Goal: Task Accomplishment & Management: Manage account settings

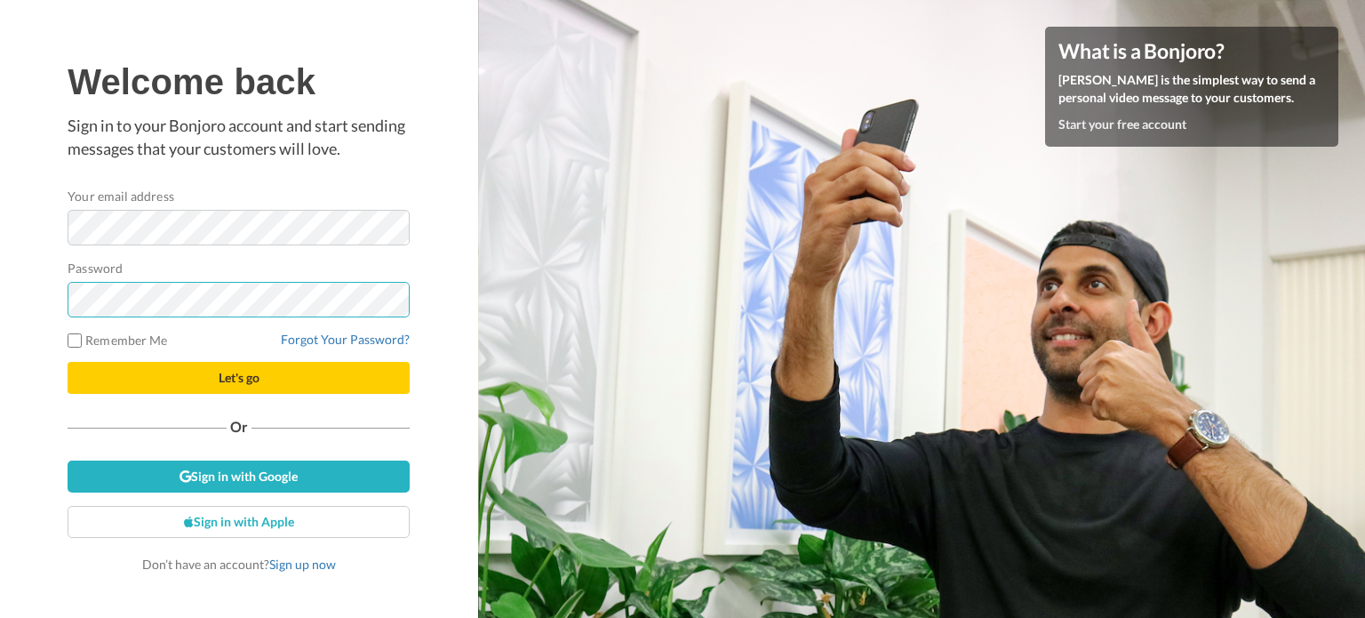
click at [68, 362] on button "Let's go" at bounding box center [239, 378] width 342 height 32
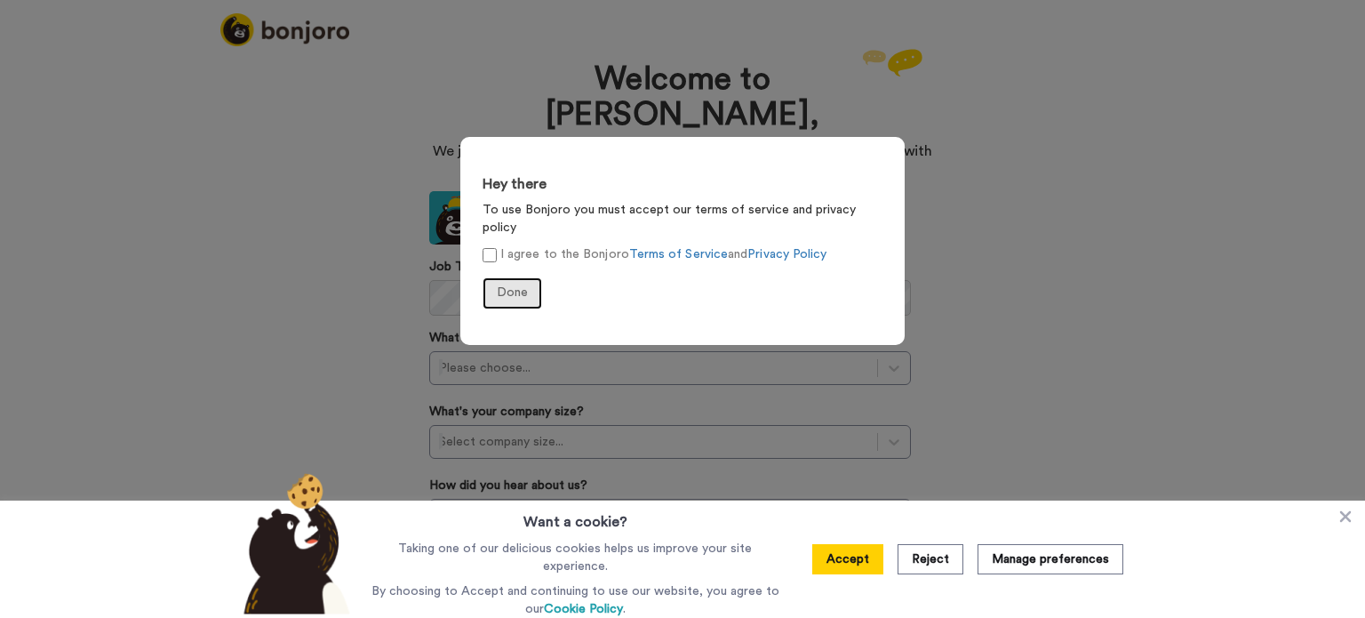
click at [522, 277] on button "Done" at bounding box center [512, 293] width 60 height 32
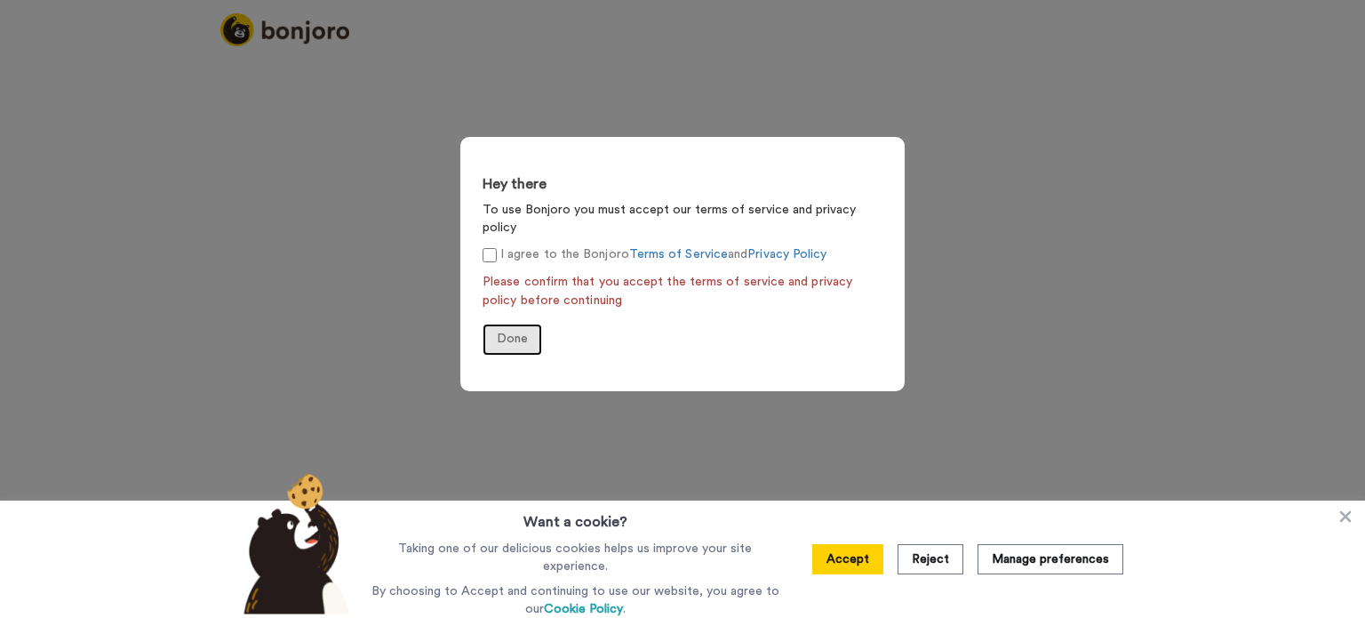
click at [503, 332] on span "Done" at bounding box center [512, 338] width 31 height 12
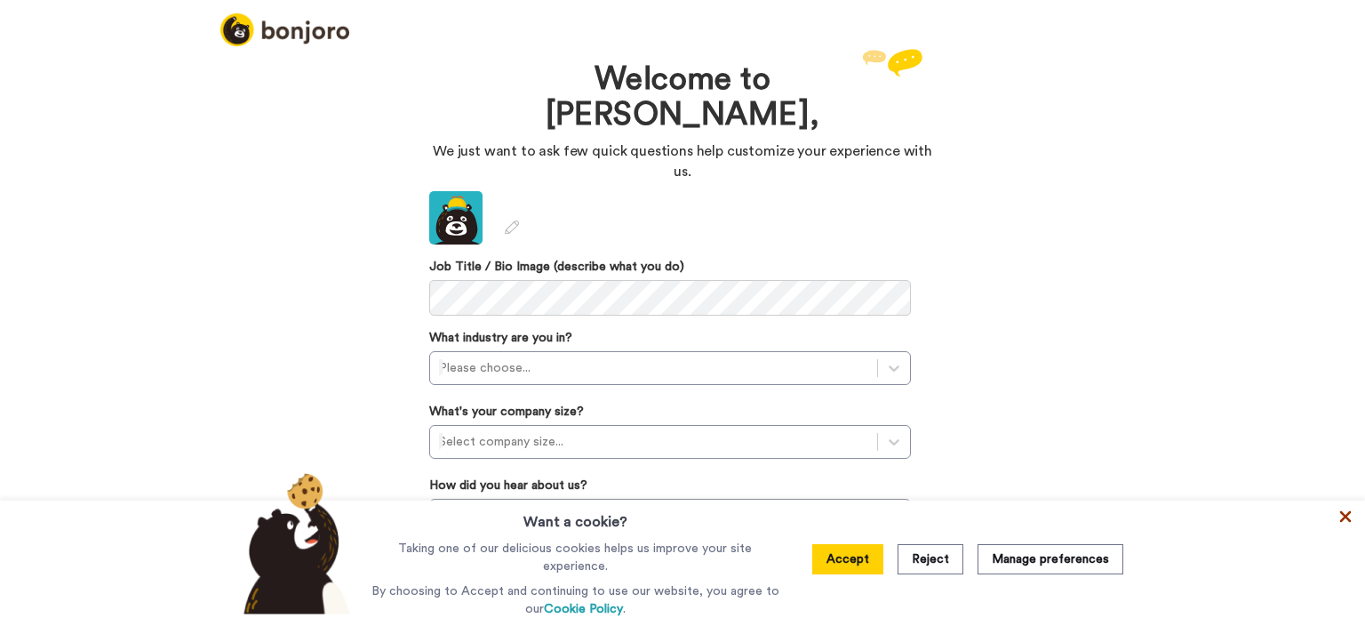
click at [1348, 516] on icon at bounding box center [1346, 517] width 12 height 12
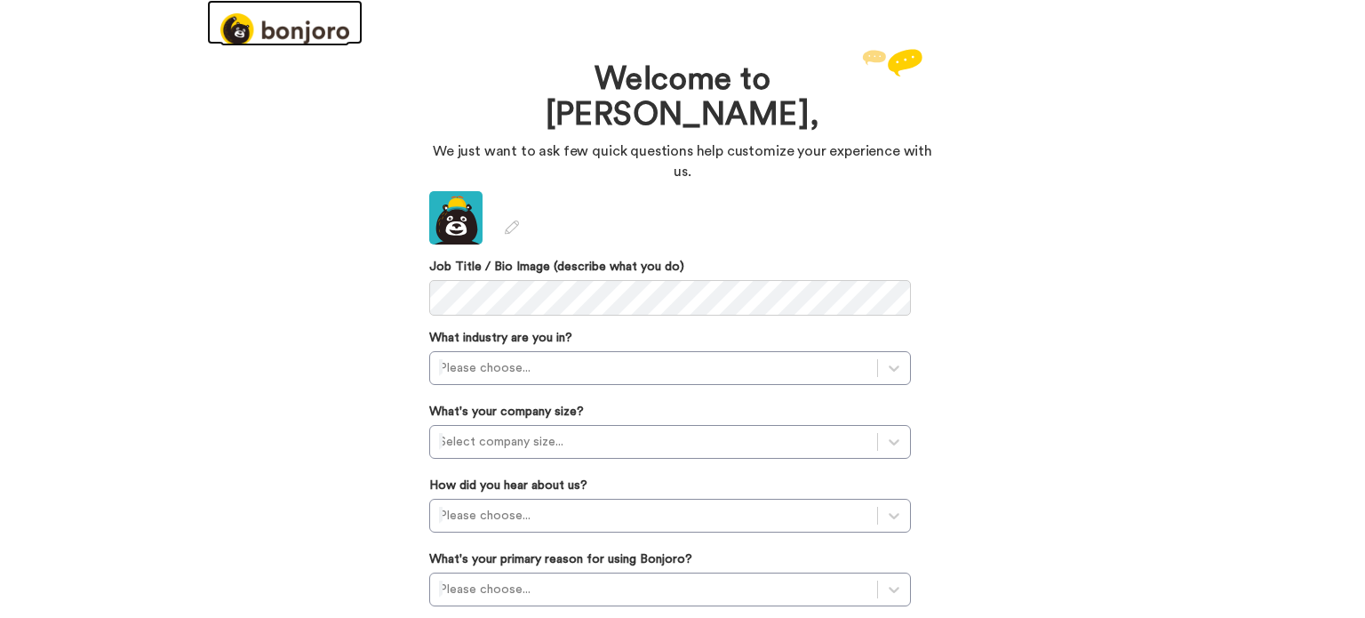
click at [249, 12] on link at bounding box center [284, 22] width 155 height 44
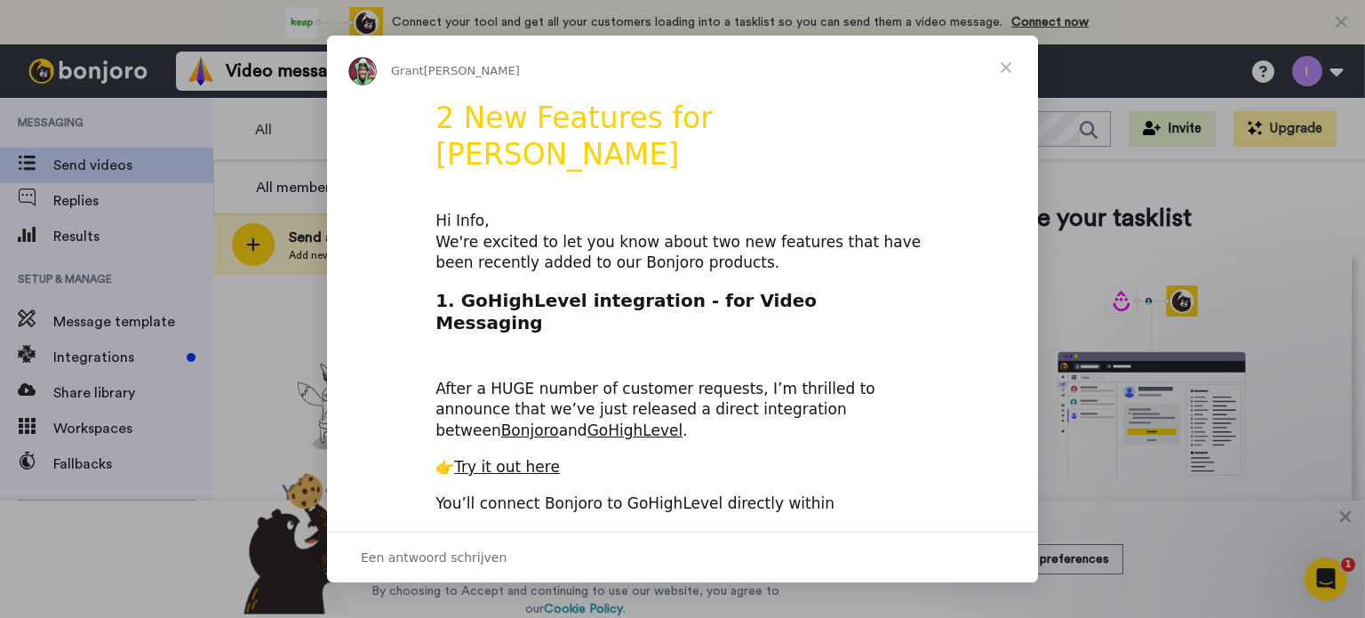
click at [1008, 68] on span "Sluiten" at bounding box center [1006, 68] width 64 height 64
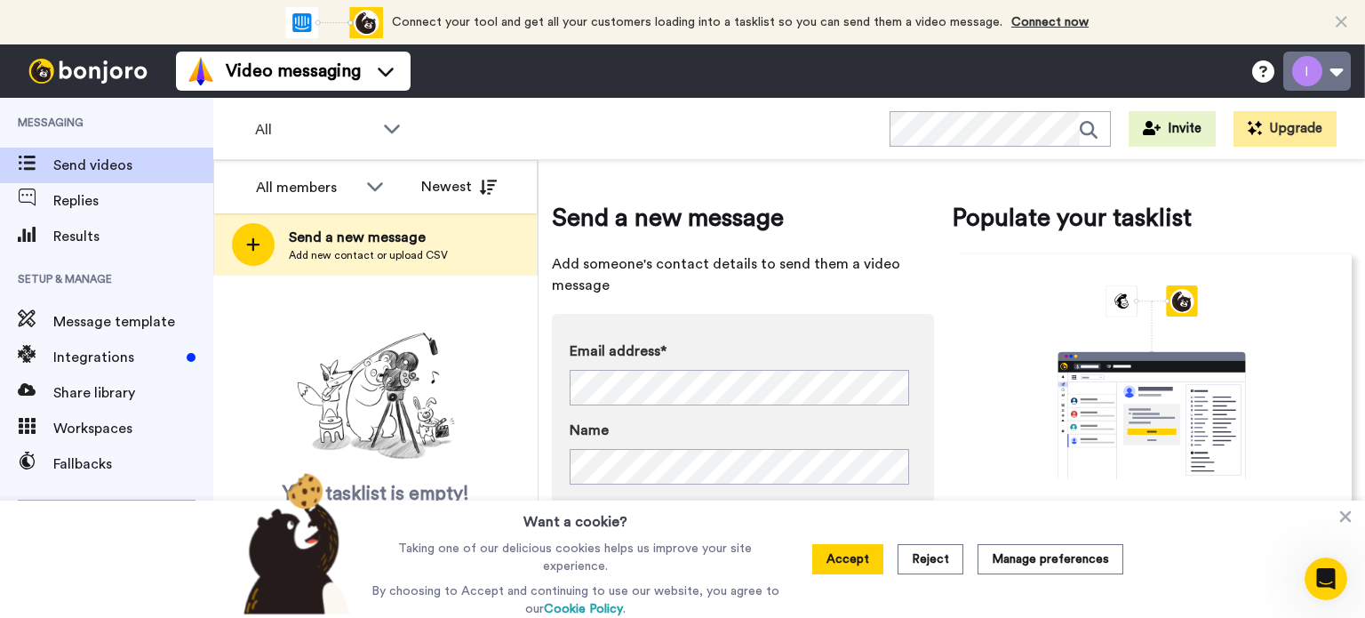
click at [1316, 56] on button at bounding box center [1317, 71] width 68 height 39
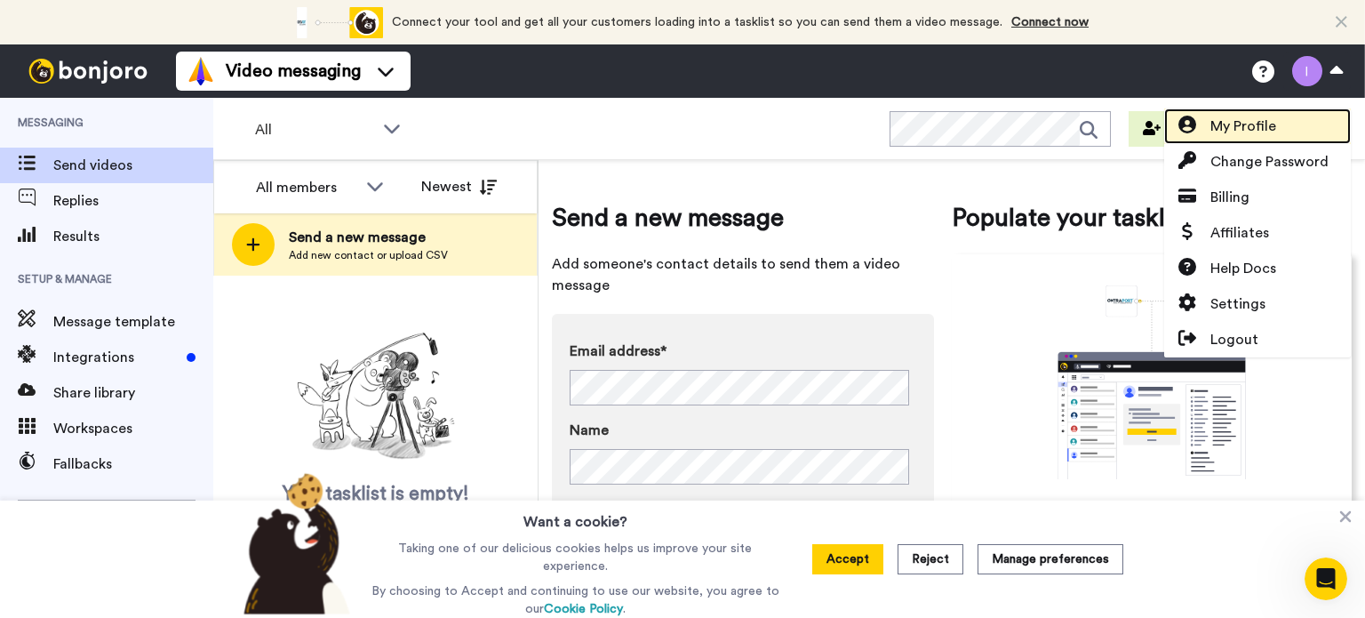
click at [1253, 131] on span "My Profile" at bounding box center [1243, 126] width 66 height 21
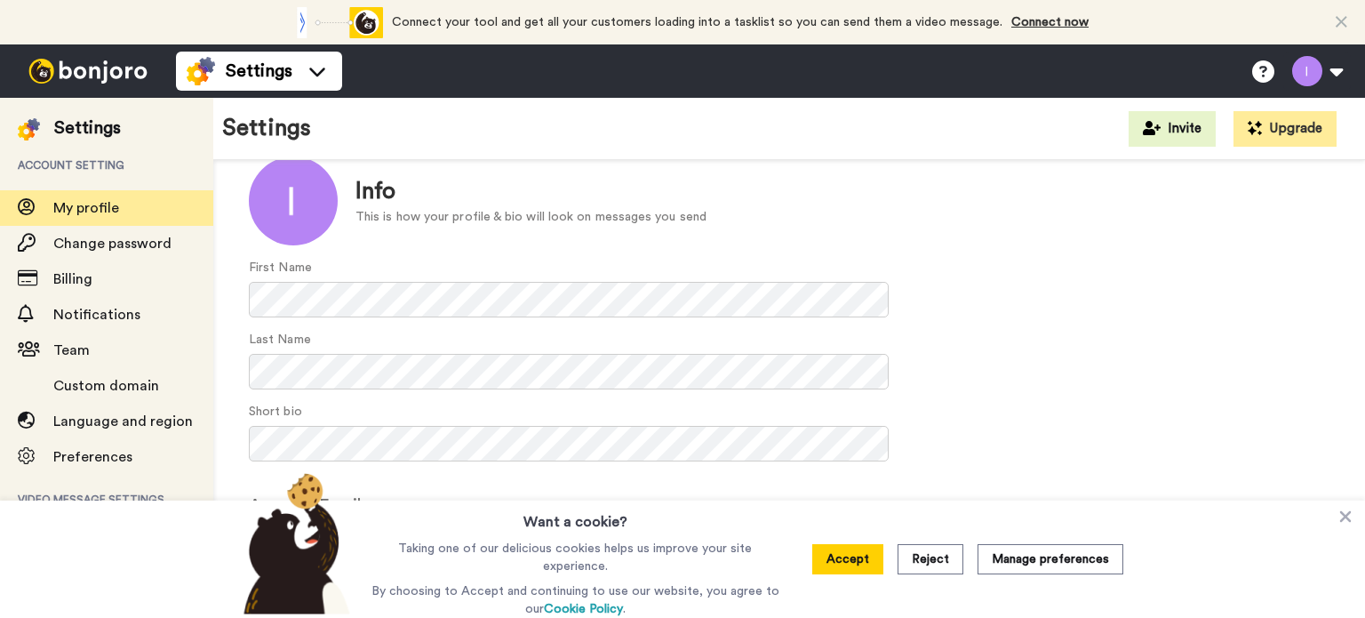
scroll to position [114, 0]
click at [1351, 514] on icon at bounding box center [1346, 517] width 12 height 12
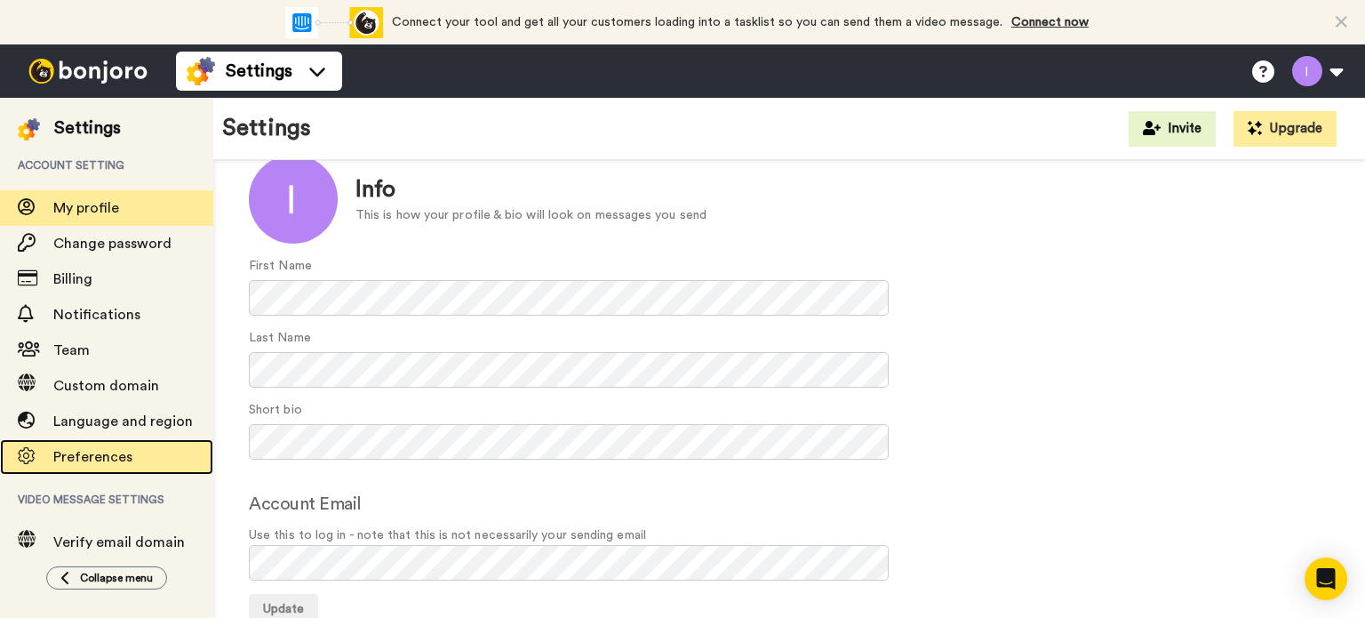
click at [113, 465] on span "Preferences" at bounding box center [133, 456] width 160 height 21
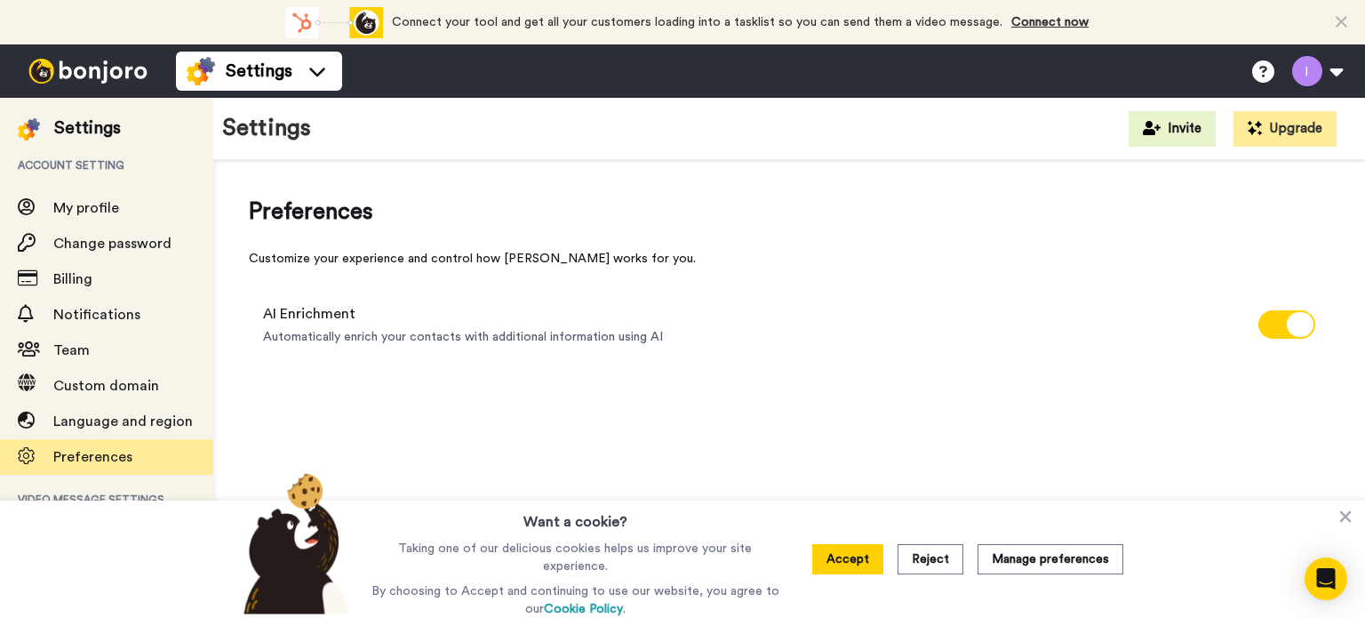
drag, startPoint x: 1340, startPoint y: 525, endPoint x: 1339, endPoint y: 513, distance: 12.5
click at [1340, 522] on icon at bounding box center [1345, 516] width 18 height 18
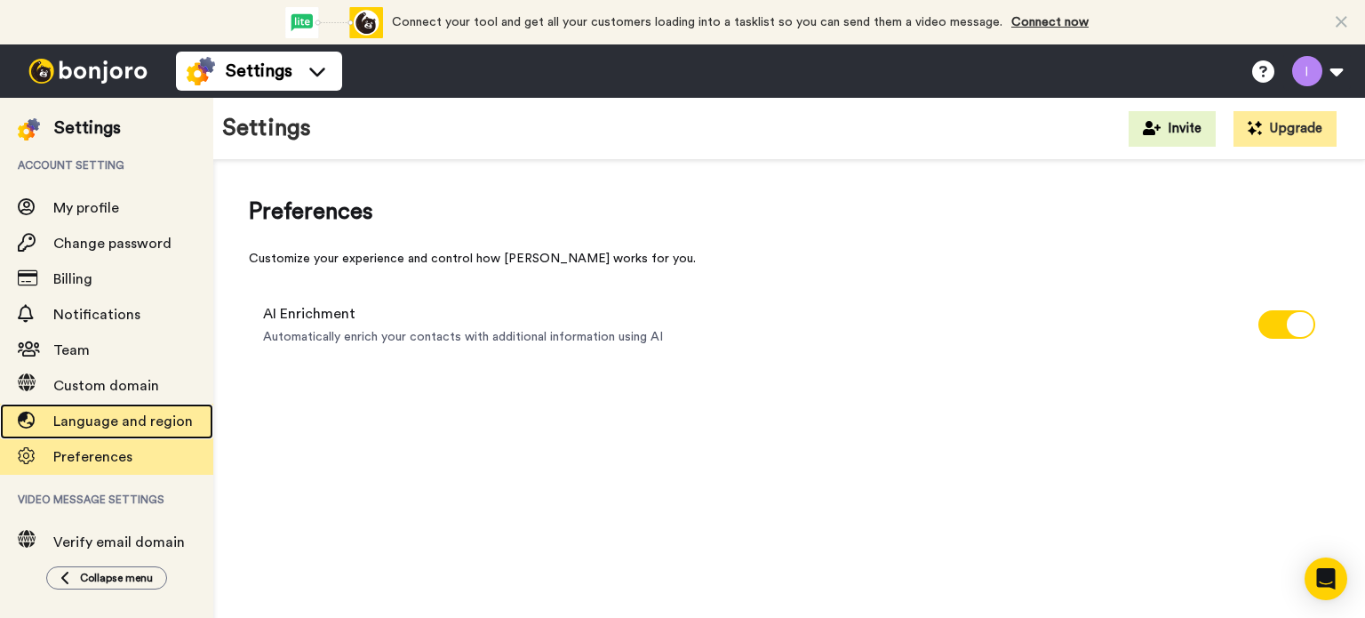
click at [155, 424] on span "Language and region" at bounding box center [122, 421] width 139 height 14
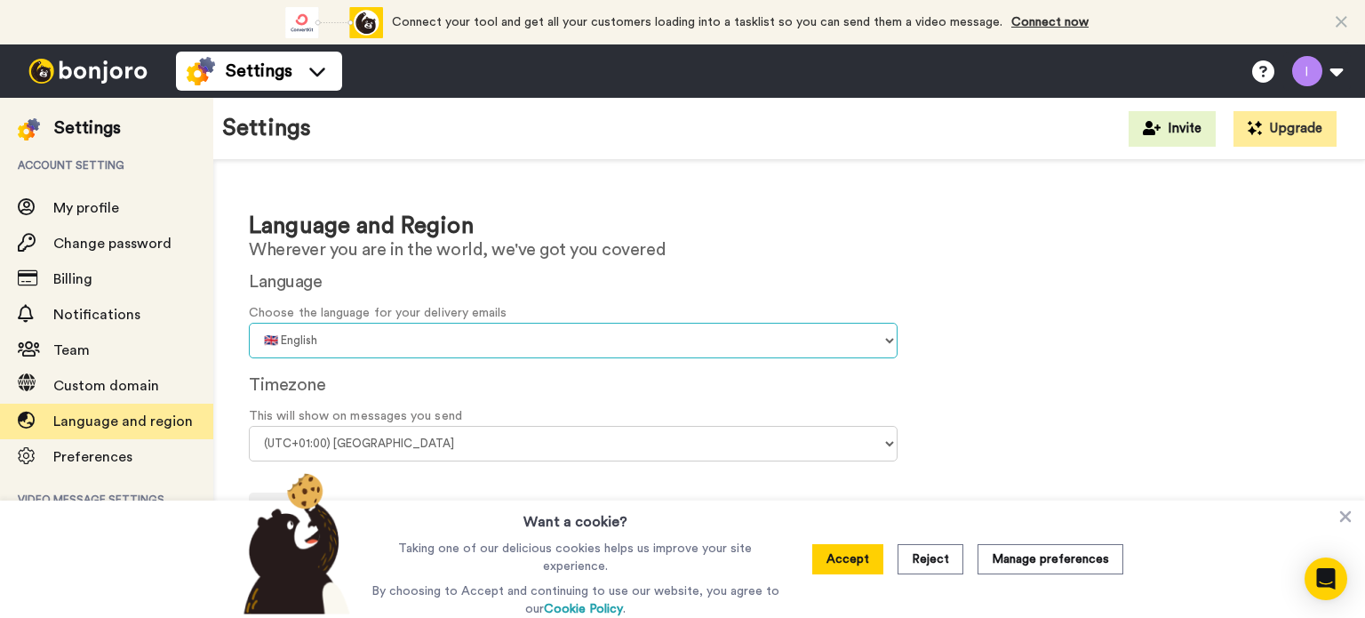
click at [857, 334] on select "🇨🇳 Chinese 🇨🇿 Czech 🇩🇰 Danish 🇳🇱 Dutch 🇬🇧 English 🇫🇮 Finnish 🇫🇷 French 🇩🇪 Germa…" at bounding box center [573, 341] width 649 height 36
select select "nl"
click at [249, 323] on select "🇨🇳 Chinese 🇨🇿 Czech 🇩🇰 Danish 🇳🇱 Dutch 🇬🇧 English 🇫🇮 Finnish 🇫🇷 French 🇩🇪 Germa…" at bounding box center [573, 341] width 649 height 36
click at [1343, 514] on icon at bounding box center [1345, 516] width 18 height 18
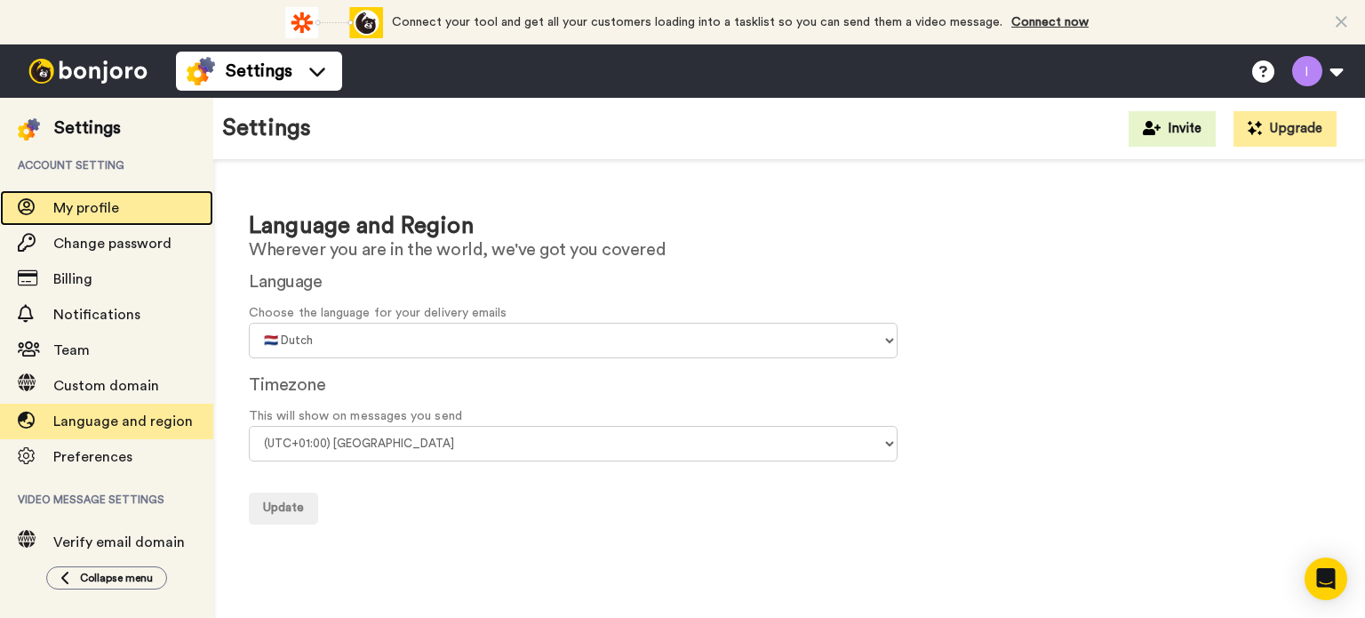
click at [129, 202] on span "My profile" at bounding box center [133, 207] width 160 height 21
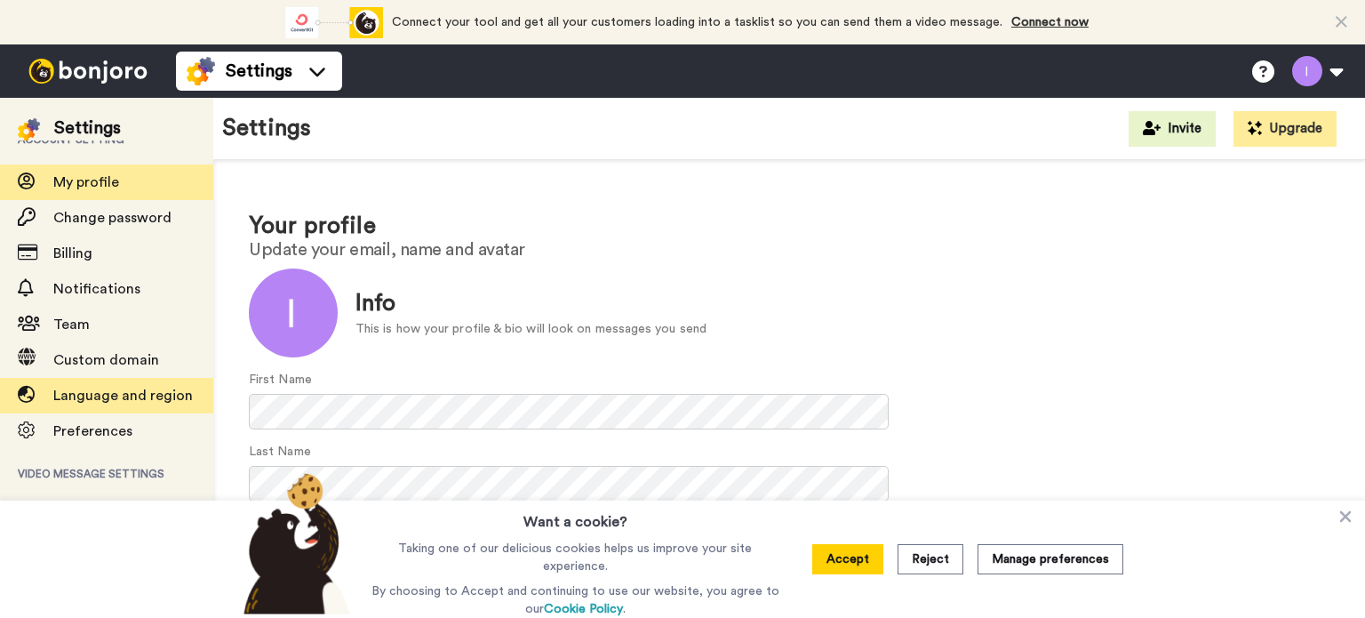
scroll to position [25, 0]
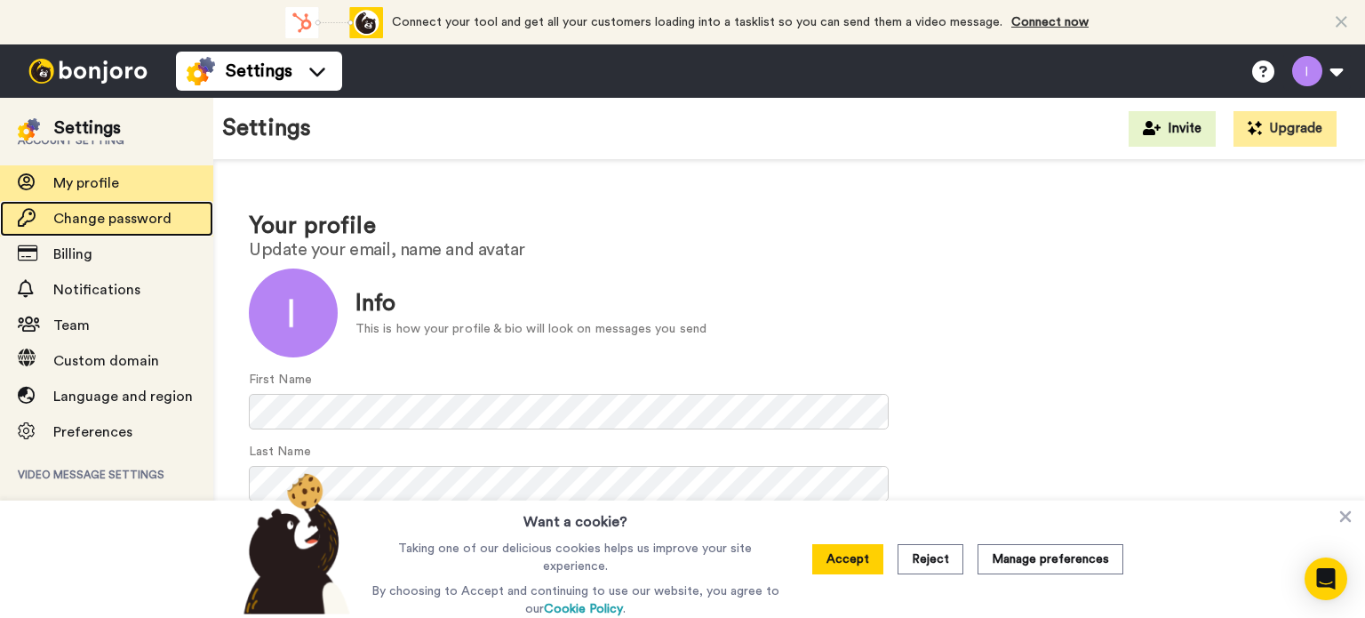
click at [111, 229] on div "Change password" at bounding box center [106, 219] width 213 height 36
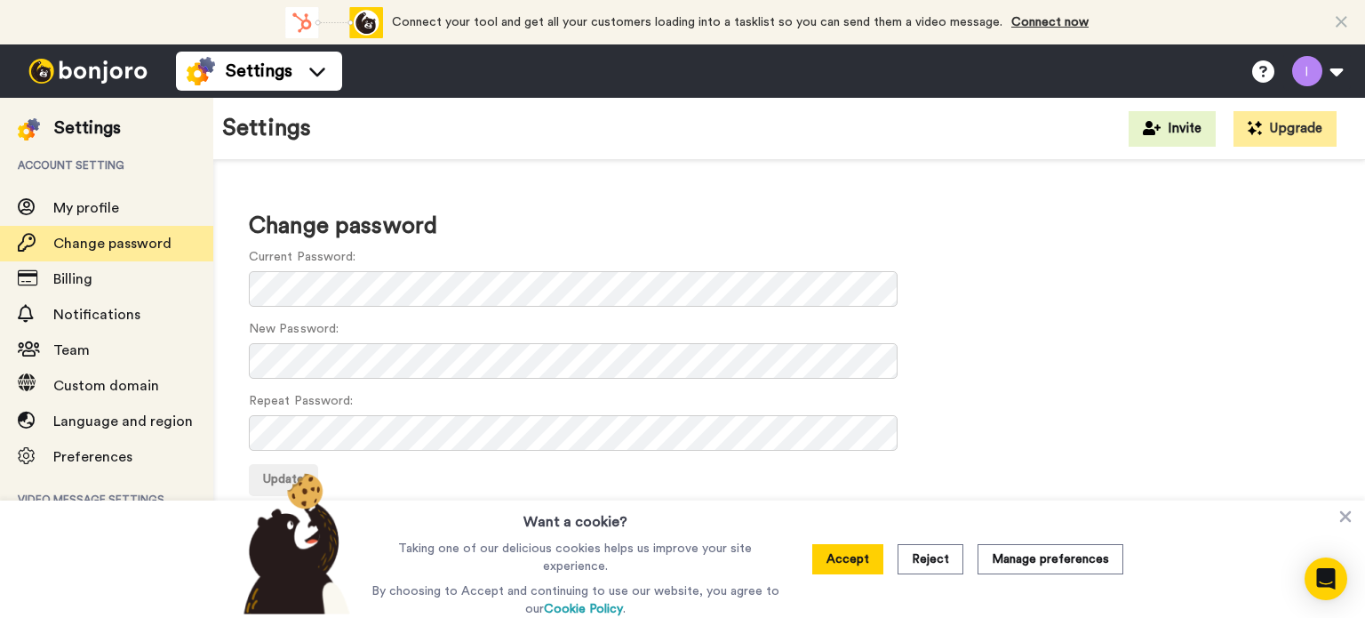
click at [1353, 514] on icon at bounding box center [1345, 516] width 18 height 18
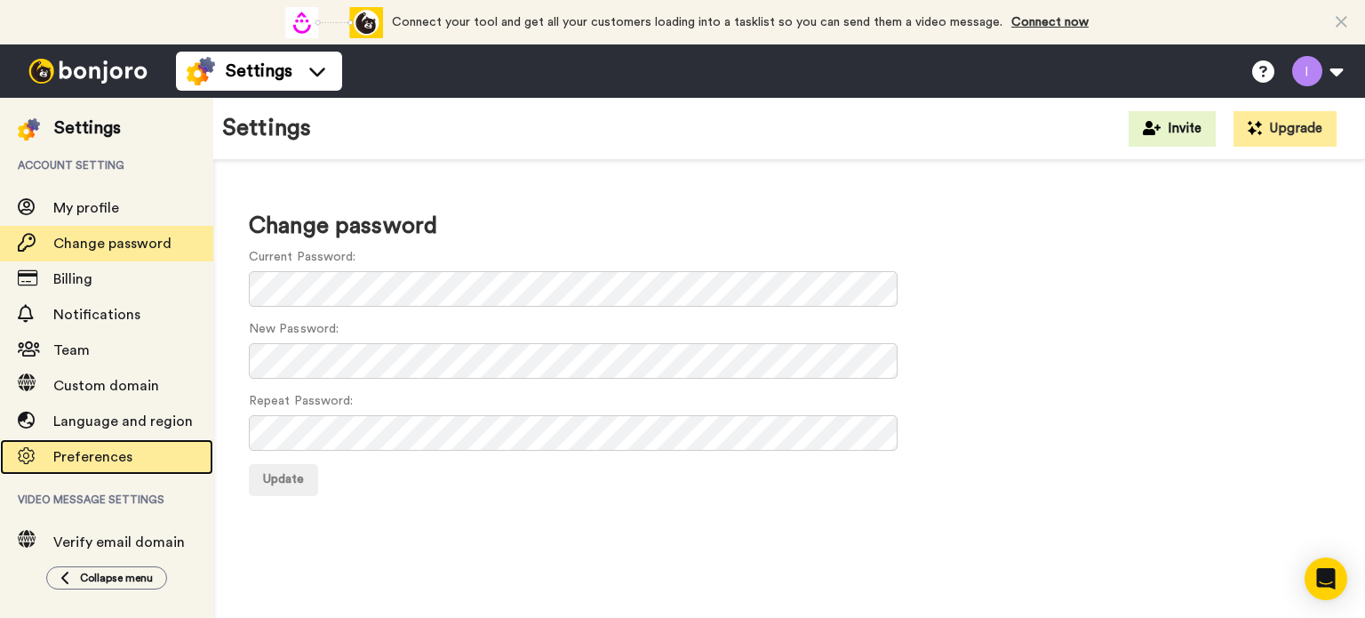
click at [89, 458] on span "Preferences" at bounding box center [92, 457] width 79 height 14
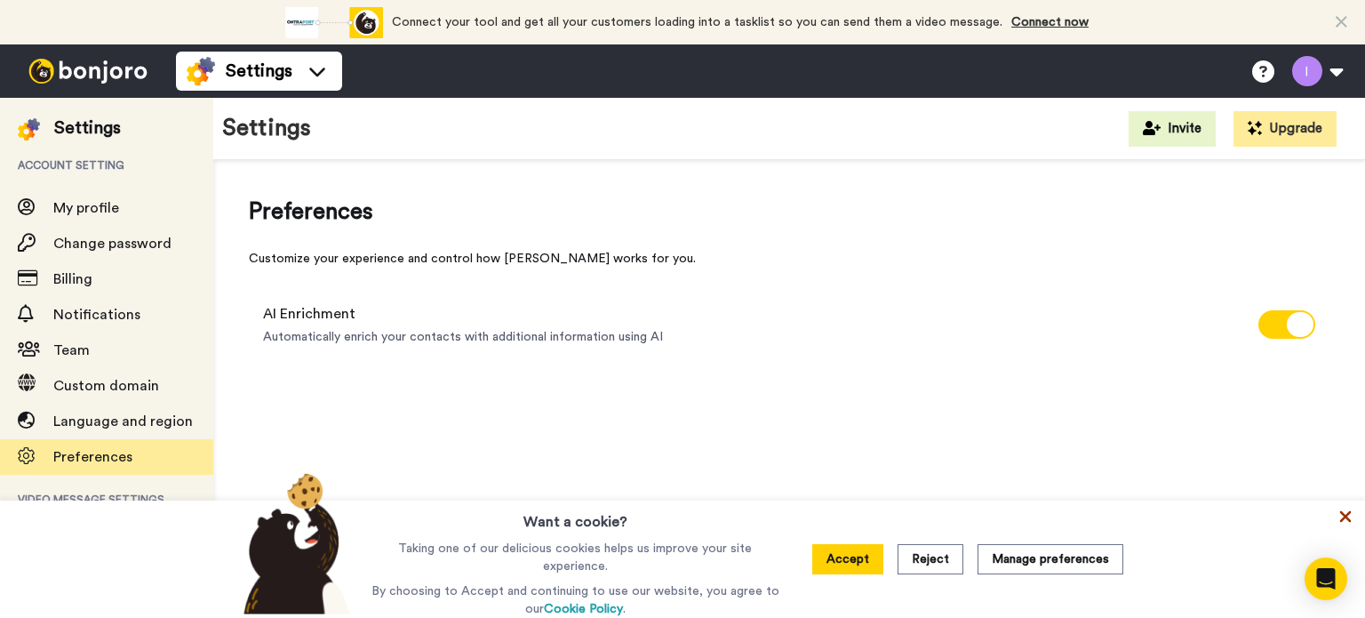
click at [1347, 518] on icon at bounding box center [1346, 517] width 12 height 12
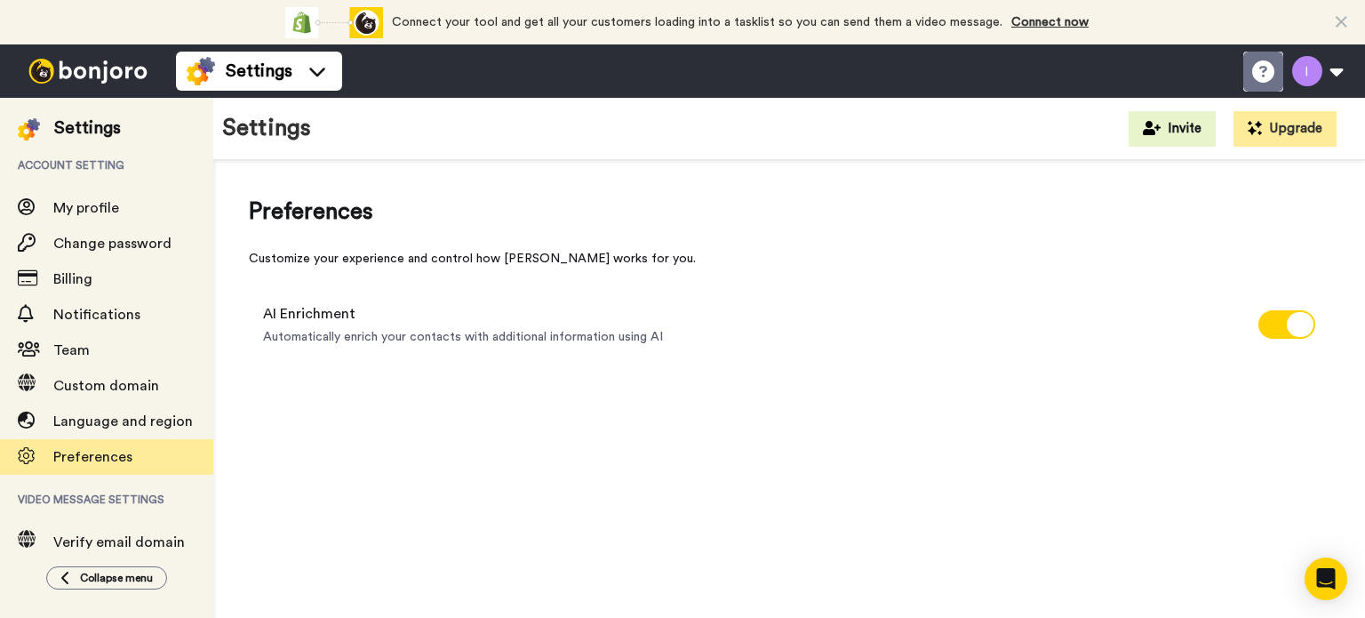
click at [1247, 74] on li "Help docs" at bounding box center [1263, 72] width 40 height 40
